Goal: Download file/media

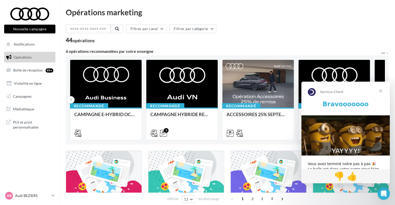
click at [385, 88] on span "Fermer" at bounding box center [380, 91] width 19 height 19
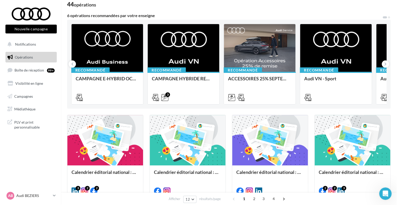
scroll to position [26, 0]
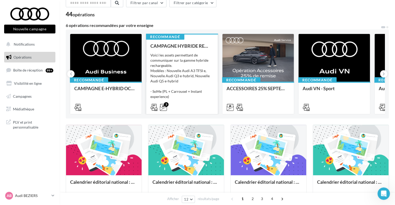
click at [191, 57] on div "Voici les assets permettant de communiquer sur la gamme hybride rechargeable. M…" at bounding box center [181, 79] width 63 height 52
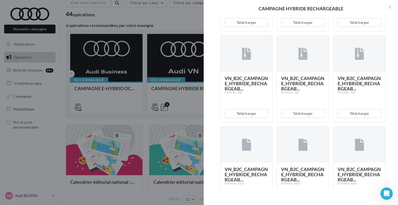
scroll to position [388, 0]
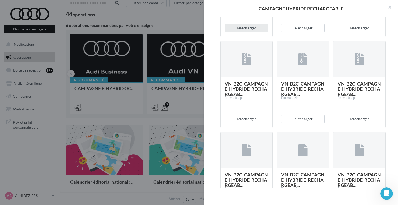
click at [243, 32] on button "Télécharger" at bounding box center [245, 28] width 43 height 9
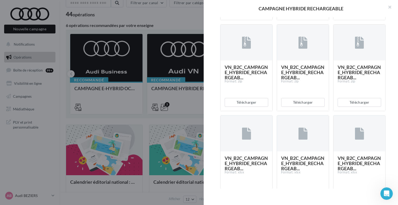
scroll to position [440, 0]
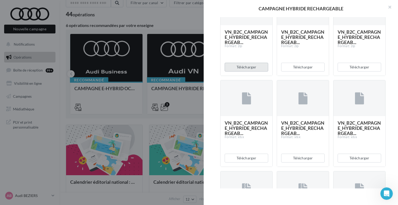
click at [248, 71] on button "Télécharger" at bounding box center [245, 67] width 43 height 9
click at [354, 71] on button "Télécharger" at bounding box center [358, 67] width 43 height 9
click at [395, 53] on div "Description Voici les assets permettant de communiquer sur la gamme hybride rec…" at bounding box center [302, 102] width 198 height 171
click at [395, 58] on div "Description Voici les assets permettant de communiquer sur la gamme hybride rec…" at bounding box center [302, 102] width 198 height 171
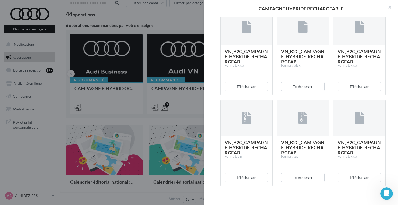
scroll to position [518, 0]
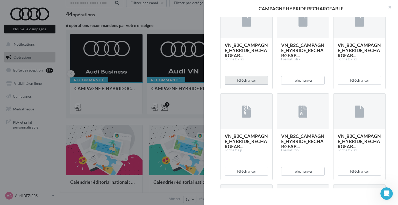
click at [250, 85] on button "Télécharger" at bounding box center [245, 80] width 43 height 9
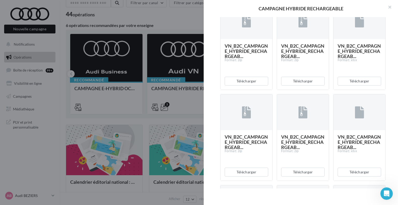
scroll to position [699, 0]
click at [249, 85] on button "Télécharger" at bounding box center [245, 80] width 43 height 9
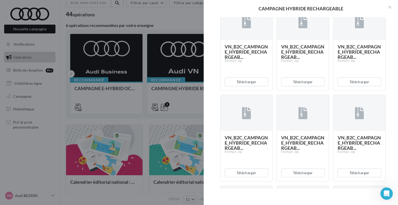
scroll to position [880, 0]
click at [247, 86] on button "Télécharger" at bounding box center [245, 81] width 43 height 9
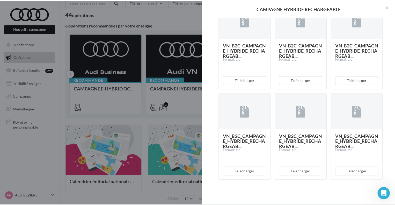
scroll to position [1695, 0]
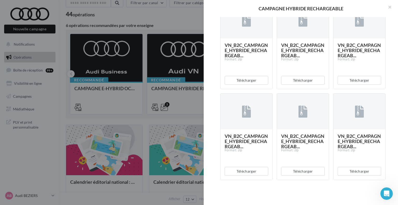
click at [104, 115] on div at bounding box center [199, 102] width 398 height 205
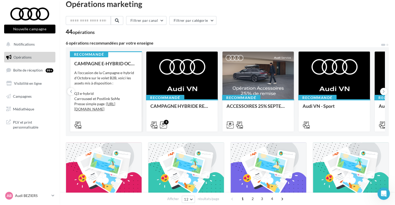
scroll to position [0, 0]
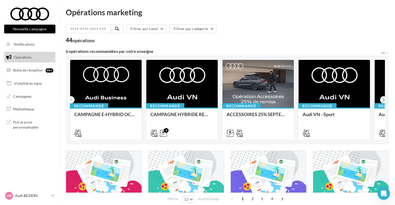
click at [385, 99] on button at bounding box center [383, 99] width 7 height 7
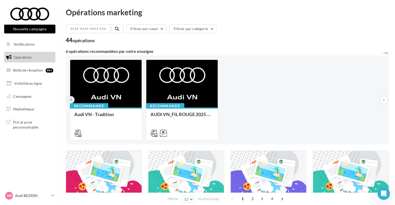
click at [72, 100] on button at bounding box center [70, 99] width 7 height 7
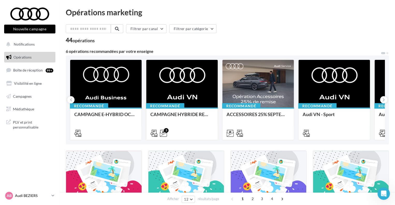
click at [31, 194] on p "Audi BEZIERS" at bounding box center [32, 195] width 34 height 5
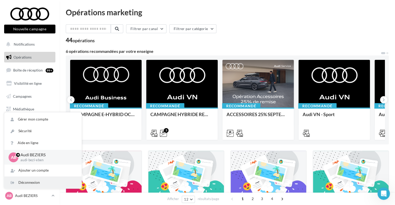
click at [28, 182] on div "Déconnexion" at bounding box center [42, 183] width 77 height 12
